Goal: Task Accomplishment & Management: Check status

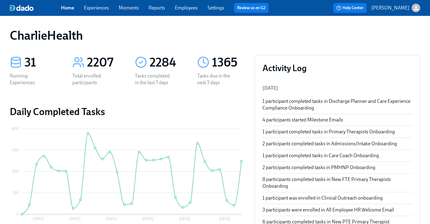
click at [186, 13] on div "Home Experiences Moments Reports Employees Settings Review us on G2 Help Center…" at bounding box center [215, 8] width 430 height 16
click at [190, 9] on link "Employees" at bounding box center [186, 8] width 23 height 6
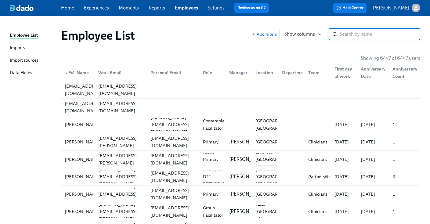
click at [224, 33] on div "Employee List" at bounding box center [156, 35] width 191 height 15
click at [346, 29] on input "search" at bounding box center [379, 34] width 81 height 12
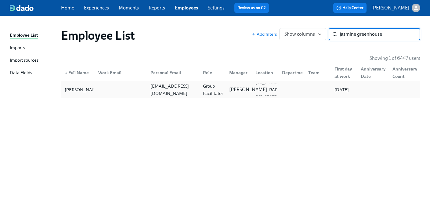
type input "jasmine greenhouse"
click at [247, 86] on p "[PERSON_NAME]" at bounding box center [248, 89] width 38 height 7
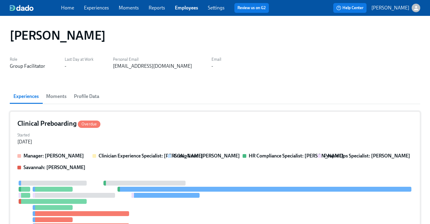
click at [224, 128] on div "Clinical Preboarding Overdue Started [DATE] Manager: [PERSON_NAME] Clinician Ex…" at bounding box center [215, 199] width 410 height 176
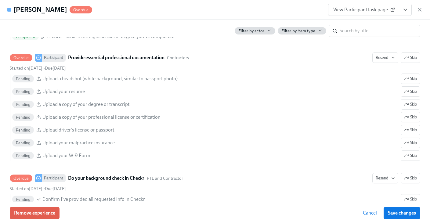
scroll to position [684, 0]
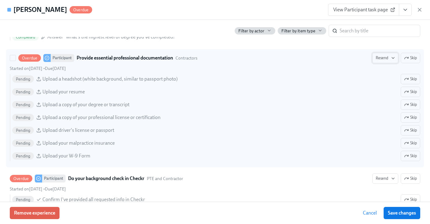
click at [391, 57] on icon "button" at bounding box center [392, 58] width 5 height 5
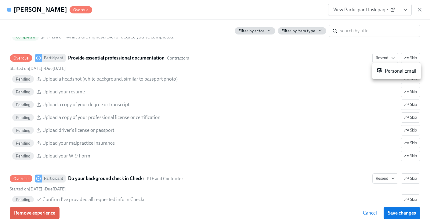
click at [391, 69] on div "Personal Email" at bounding box center [396, 70] width 39 height 7
click at [277, 11] on div at bounding box center [215, 112] width 430 height 224
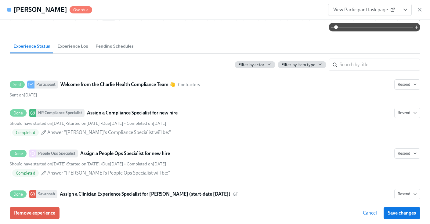
scroll to position [0, 0]
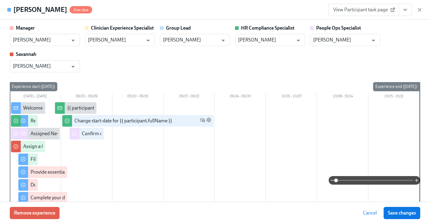
click at [427, 11] on div "[PERSON_NAME] Overdue View Participant task page" at bounding box center [215, 10] width 430 height 20
click at [420, 11] on icon "button" at bounding box center [419, 10] width 6 height 6
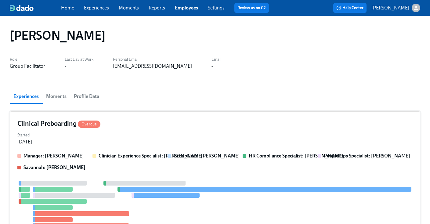
click at [185, 120] on div "Clinical Preboarding Overdue" at bounding box center [214, 123] width 395 height 9
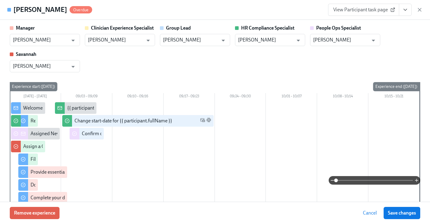
click at [395, 9] on link "View Participant task page" at bounding box center [363, 10] width 71 height 12
